Goal: Information Seeking & Learning: Learn about a topic

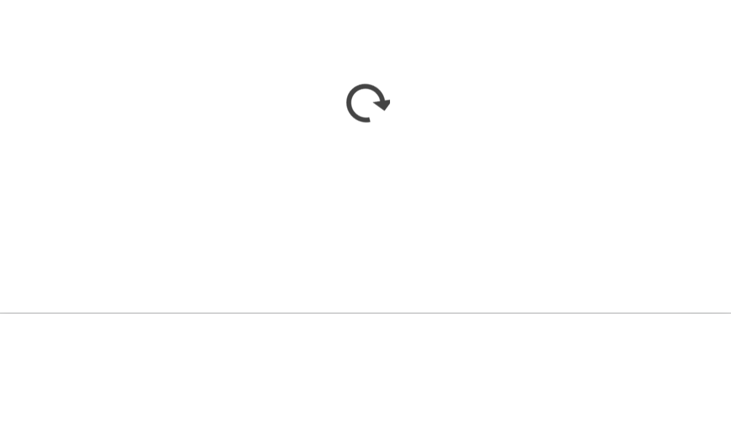
scroll to position [671, 0]
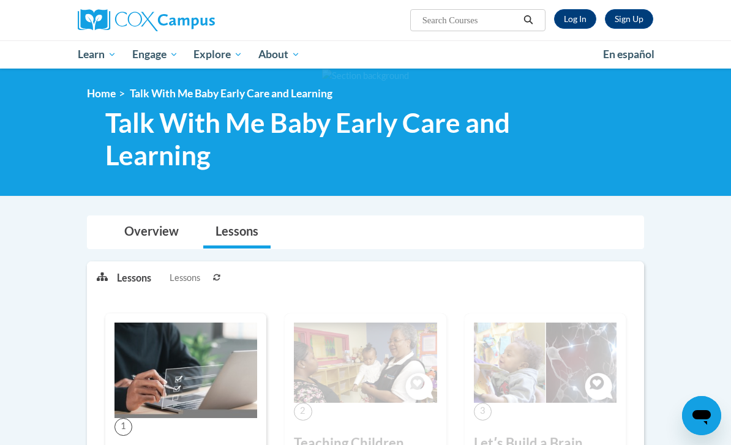
click at [579, 24] on link "Log In" at bounding box center [575, 19] width 42 height 20
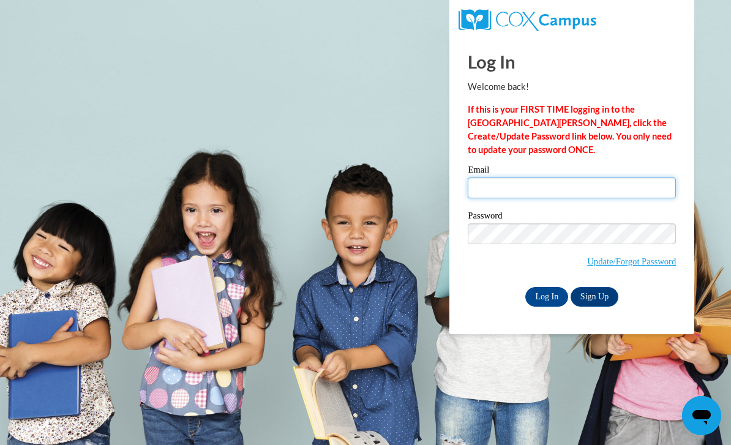
type input "somr13@icloud.com"
click at [547, 296] on input "Log In" at bounding box center [546, 297] width 43 height 20
click at [547, 300] on input "Log In" at bounding box center [546, 297] width 43 height 20
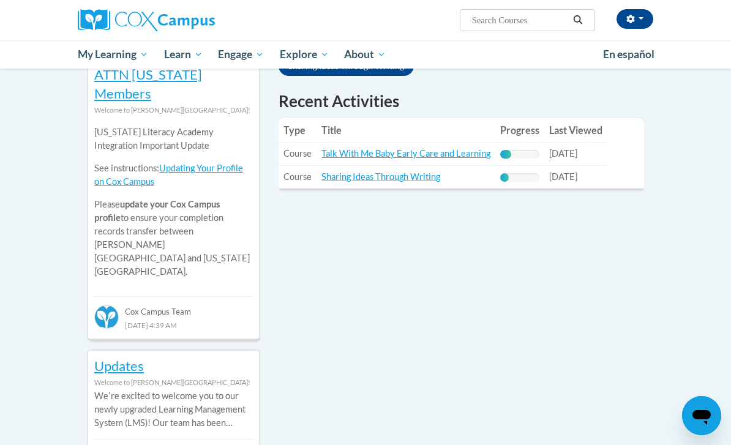
scroll to position [432, 0]
click at [426, 172] on link "Sharing Ideas Through Writing" at bounding box center [380, 177] width 119 height 10
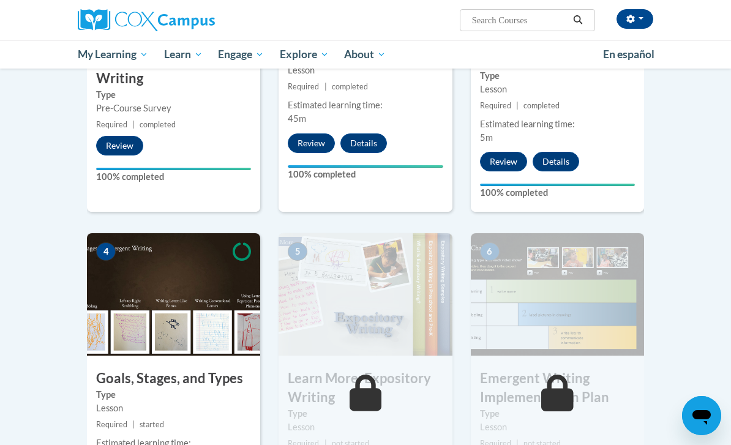
scroll to position [460, 0]
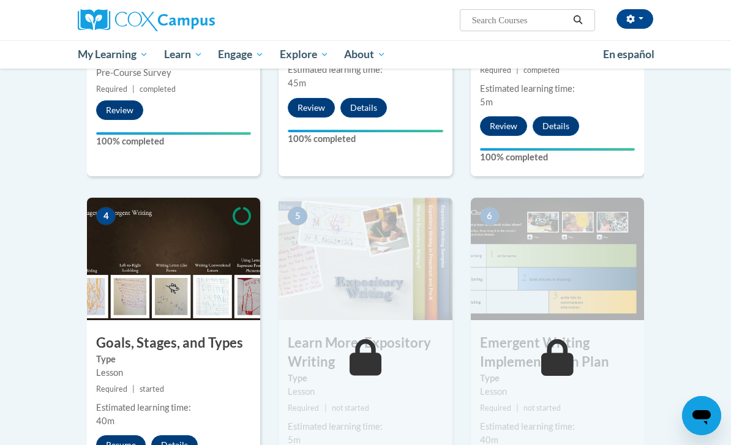
click at [0, 0] on span "My Course Progress" at bounding box center [0, 0] width 0 height 0
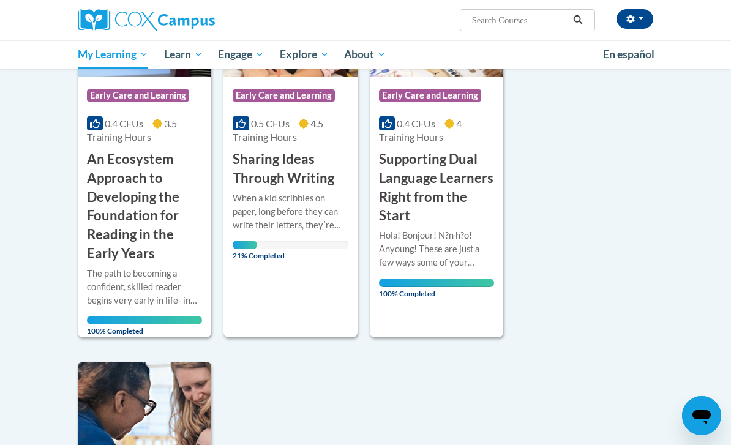
scroll to position [262, 0]
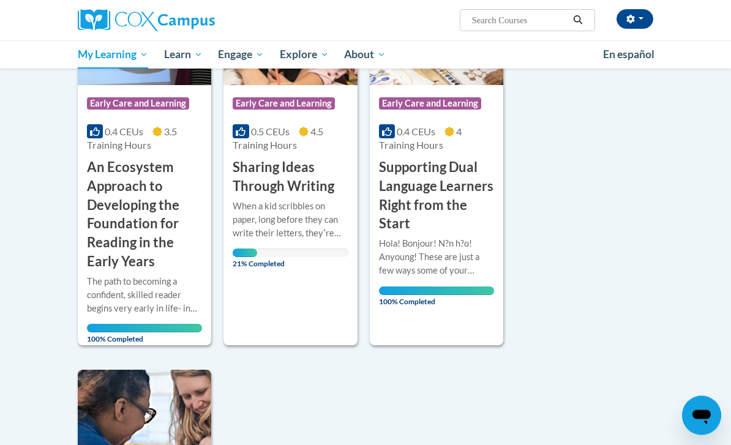
click at [313, 178] on h3 "Sharing Ideas Through Writing" at bounding box center [290, 178] width 115 height 38
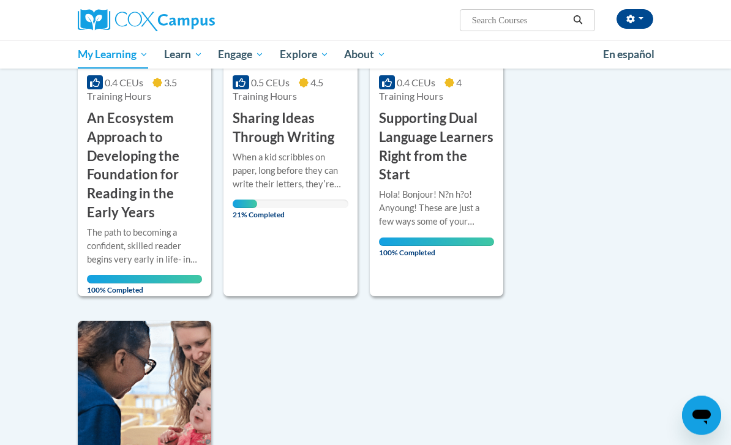
scroll to position [288, 0]
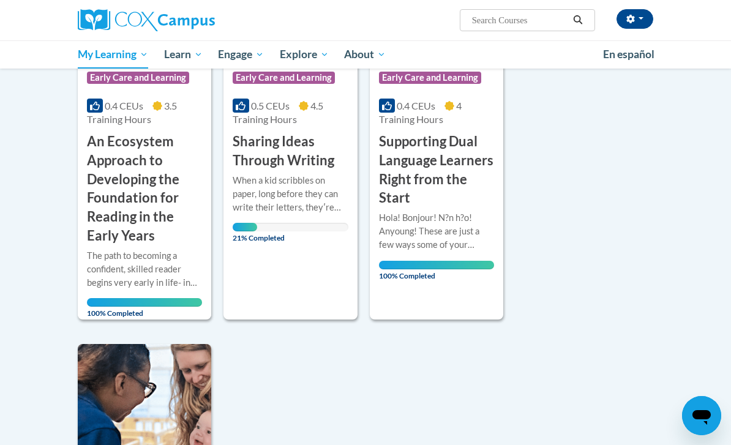
click at [267, 113] on span "4.5 Training Hours" at bounding box center [278, 112] width 90 height 25
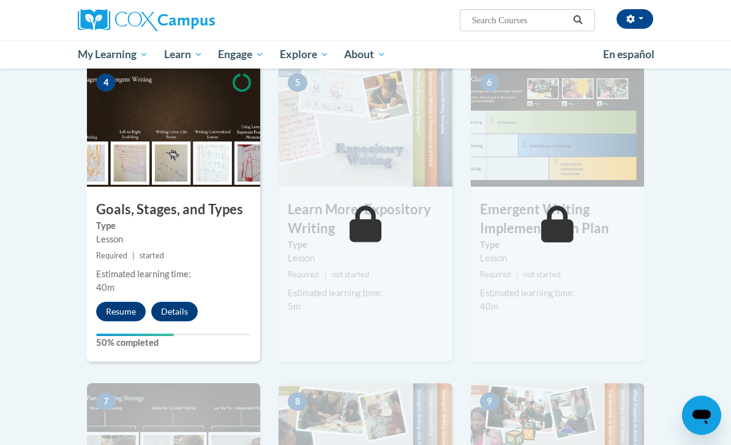
click at [121, 308] on button "Resume" at bounding box center [121, 312] width 50 height 20
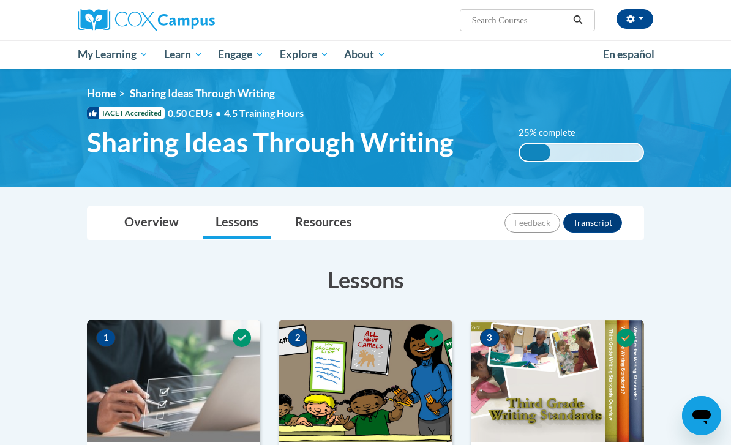
click at [0, 0] on span "My Course Progress" at bounding box center [0, 0] width 0 height 0
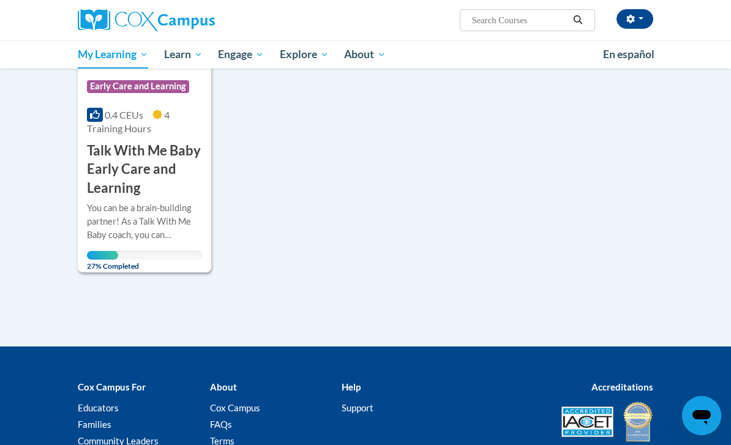
scroll to position [700, 0]
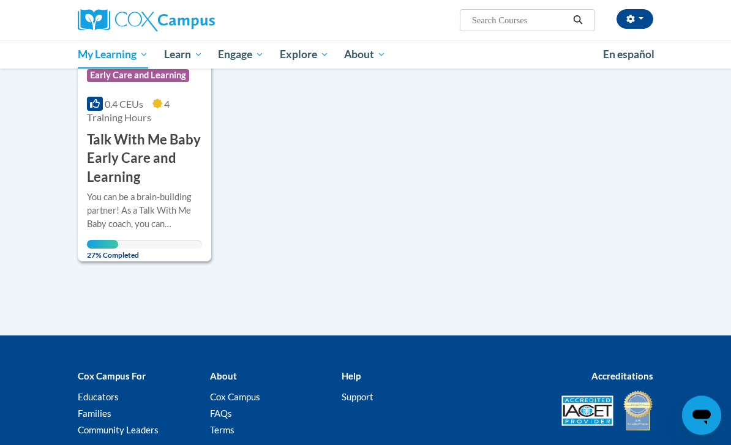
click at [170, 140] on h3 "Talk With Me Baby Early Care and Learning" at bounding box center [144, 159] width 115 height 56
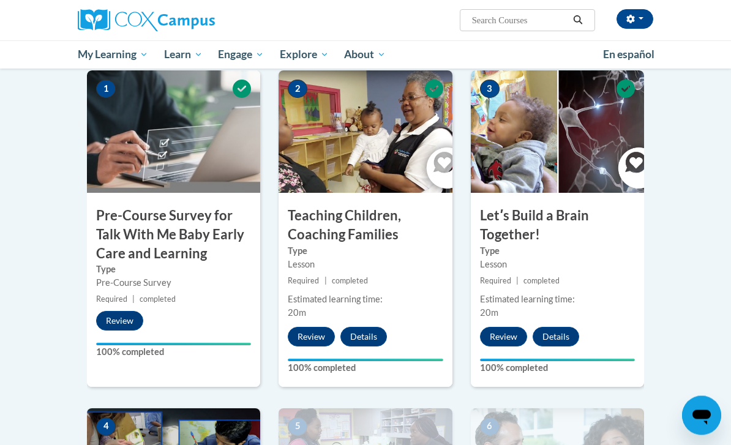
scroll to position [362, 0]
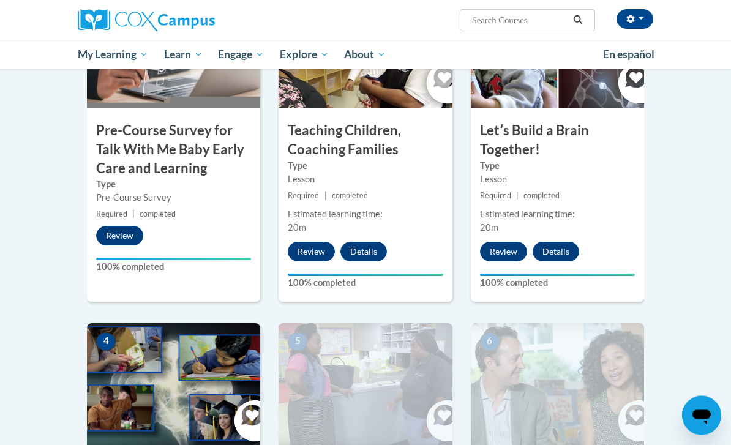
click at [502, 349] on img at bounding box center [557, 385] width 173 height 122
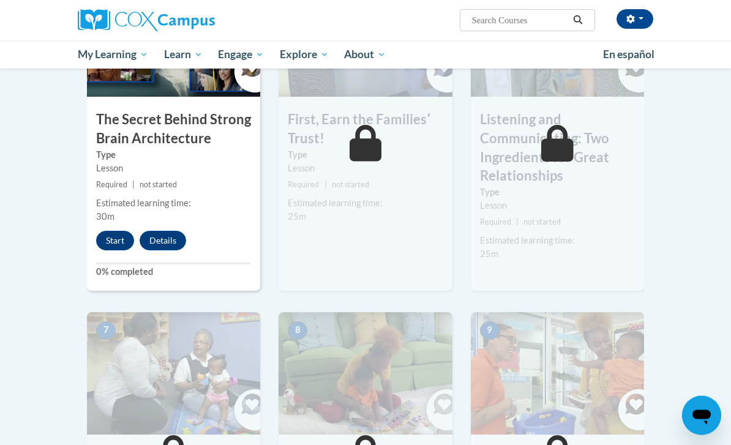
scroll to position [712, 0]
click at [127, 236] on button "Start" at bounding box center [115, 241] width 38 height 20
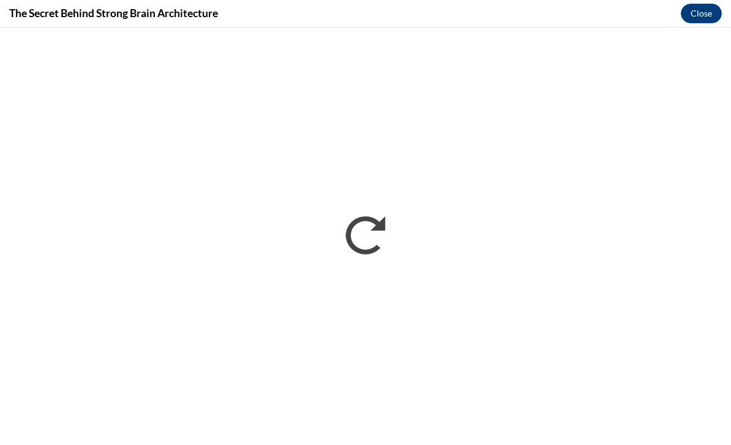
scroll to position [1195, 0]
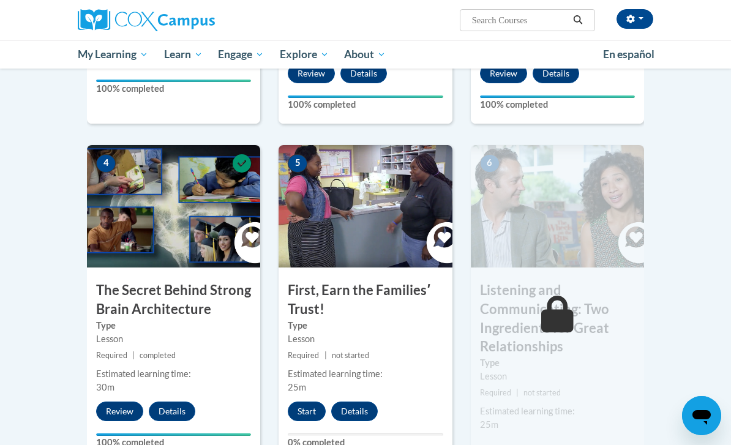
scroll to position [543, 0]
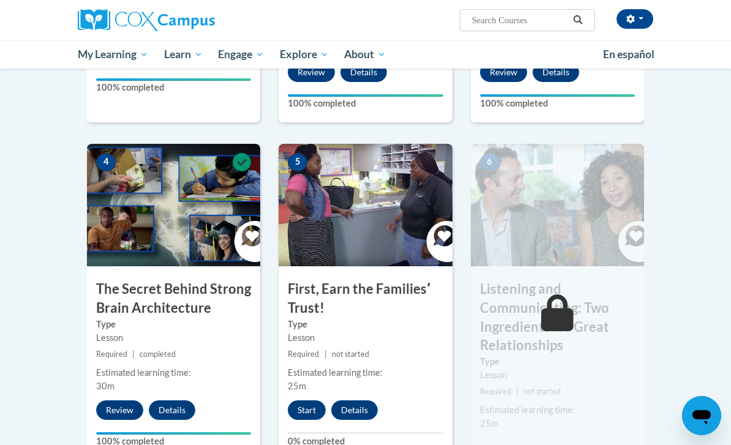
click at [317, 400] on button "Start" at bounding box center [307, 410] width 38 height 20
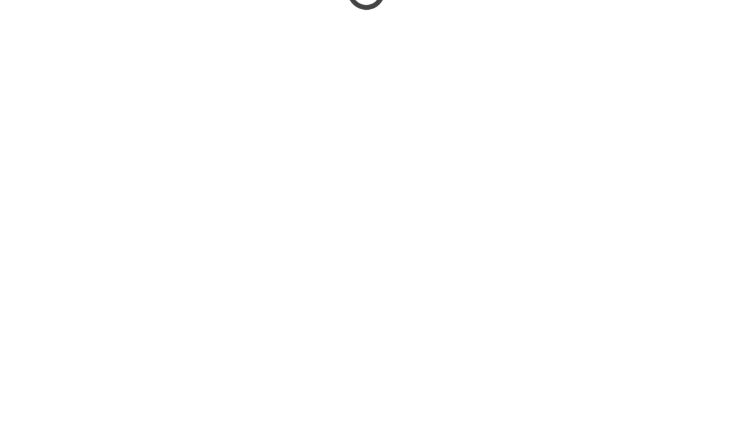
scroll to position [923, 0]
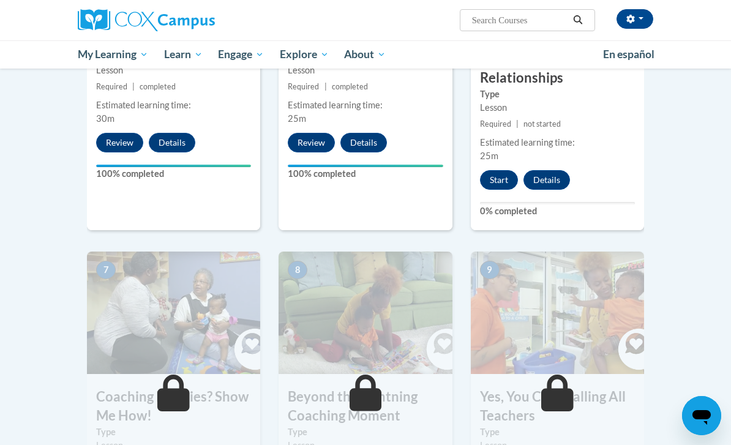
scroll to position [740, 0]
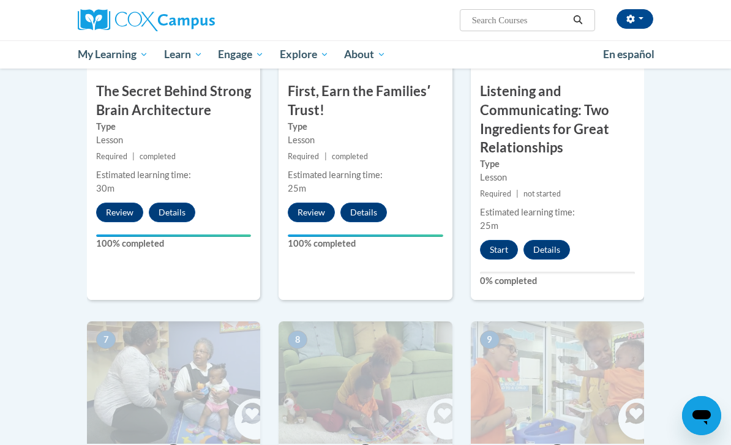
click at [501, 240] on button "Start" at bounding box center [499, 250] width 38 height 20
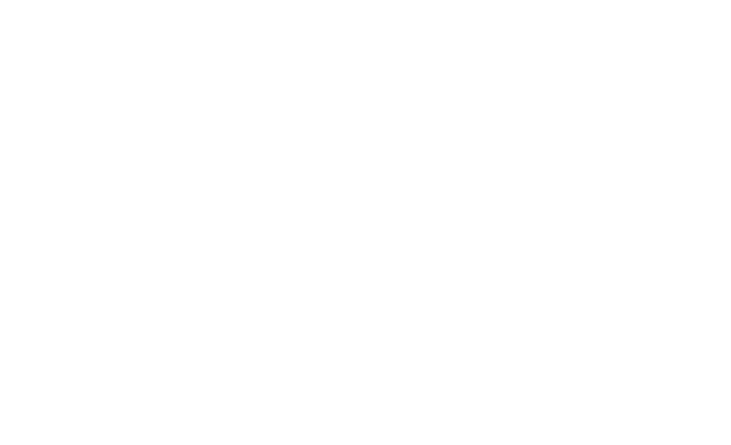
scroll to position [1179, 0]
